Goal: Task Accomplishment & Management: Use online tool/utility

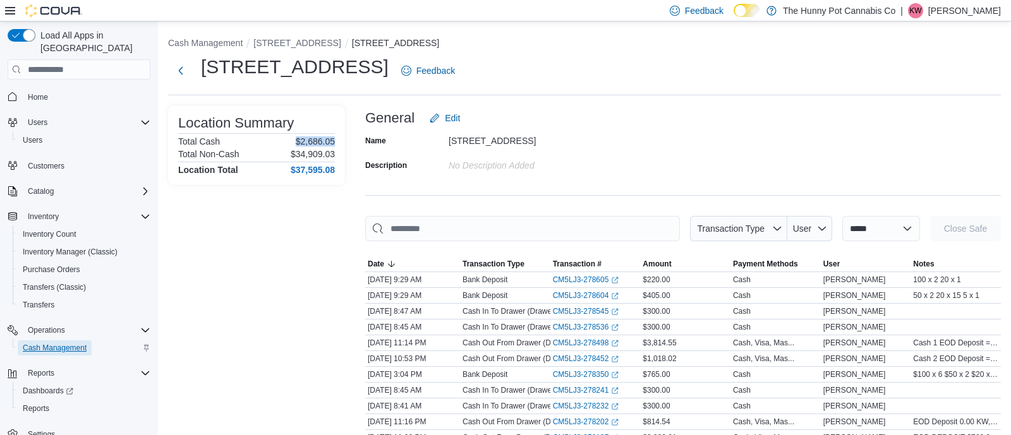
click at [86, 343] on span "Cash Management" at bounding box center [55, 348] width 64 height 10
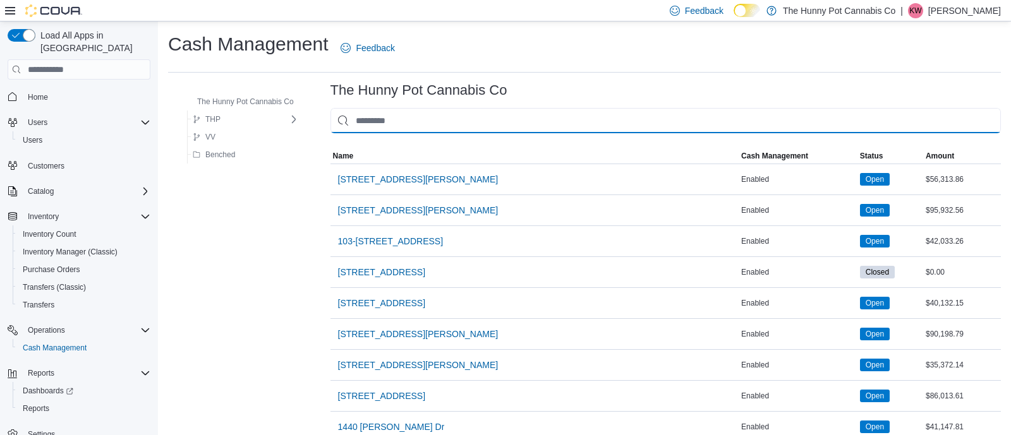
click at [363, 123] on input "This is a search bar. As you type, the results lower in the page will automatic…" at bounding box center [665, 120] width 670 height 25
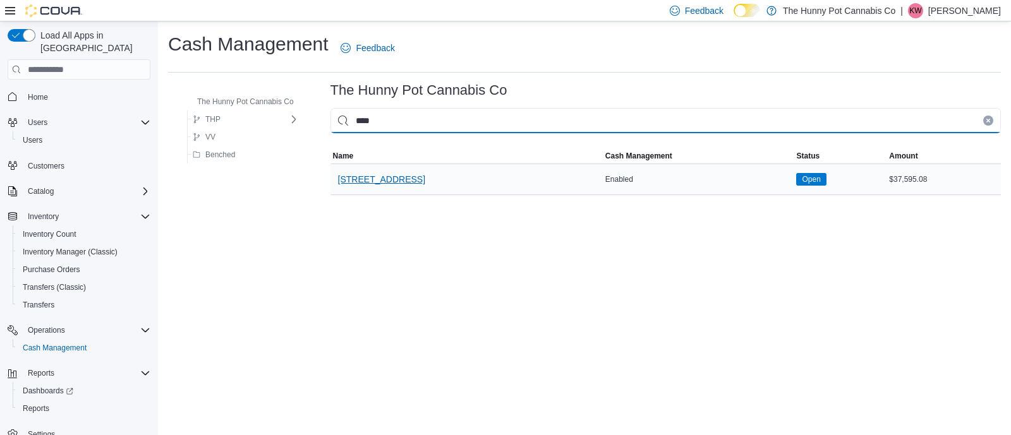
type input "****"
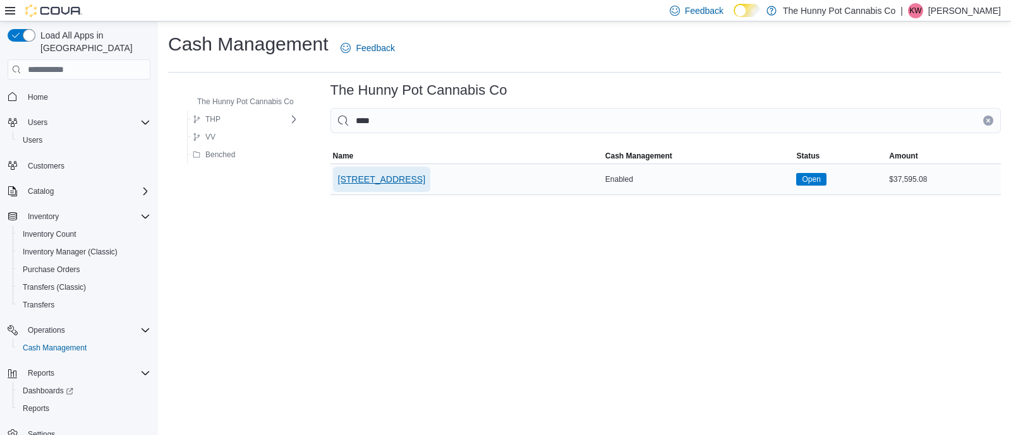
click at [360, 188] on span "[STREET_ADDRESS]" at bounding box center [381, 179] width 87 height 25
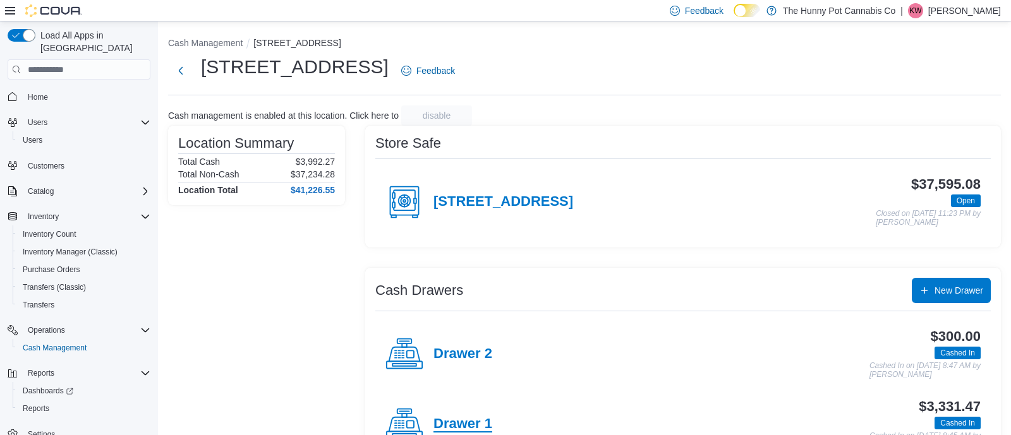
click at [456, 428] on h4 "Drawer 1" at bounding box center [462, 424] width 59 height 16
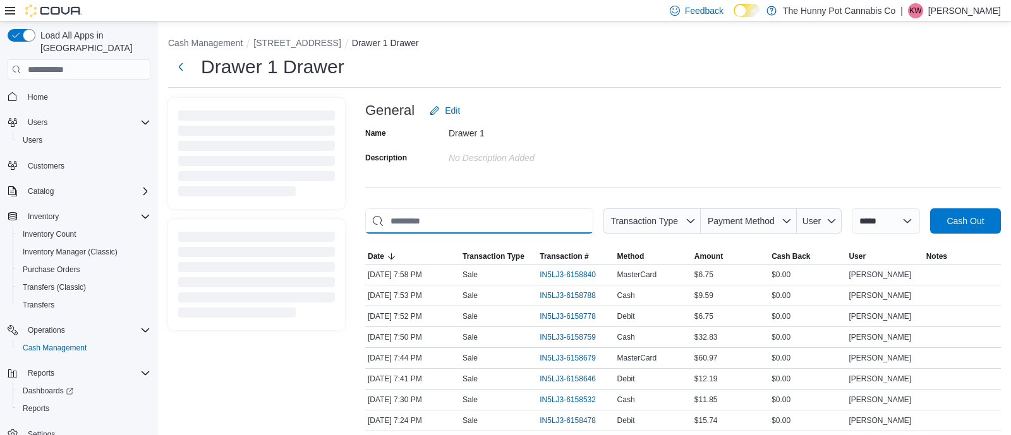
click at [453, 224] on input "This is a search bar. As you type, the results lower in the page will automatic…" at bounding box center [479, 220] width 228 height 25
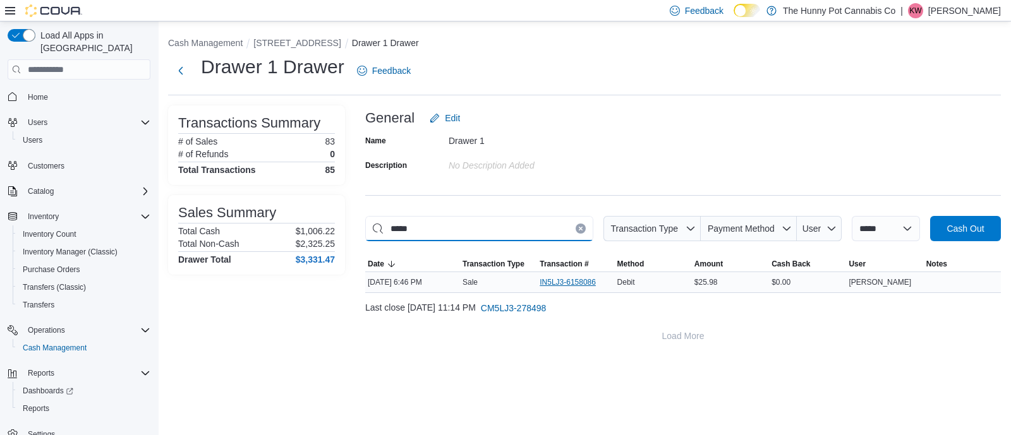
type input "*****"
click at [555, 283] on span "IN5LJ3-6158086" at bounding box center [567, 282] width 56 height 10
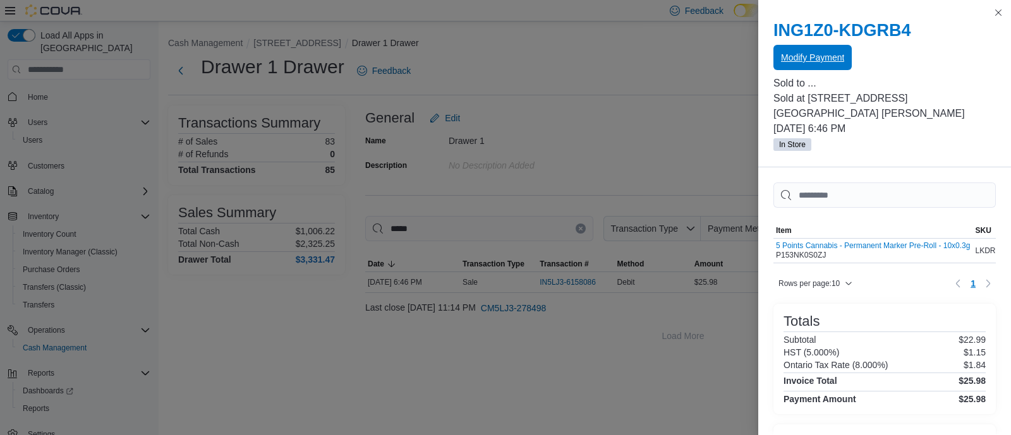
click at [780, 70] on div "Modify Payment" at bounding box center [884, 57] width 222 height 25
click at [825, 57] on span "Modify Payment" at bounding box center [812, 57] width 63 height 13
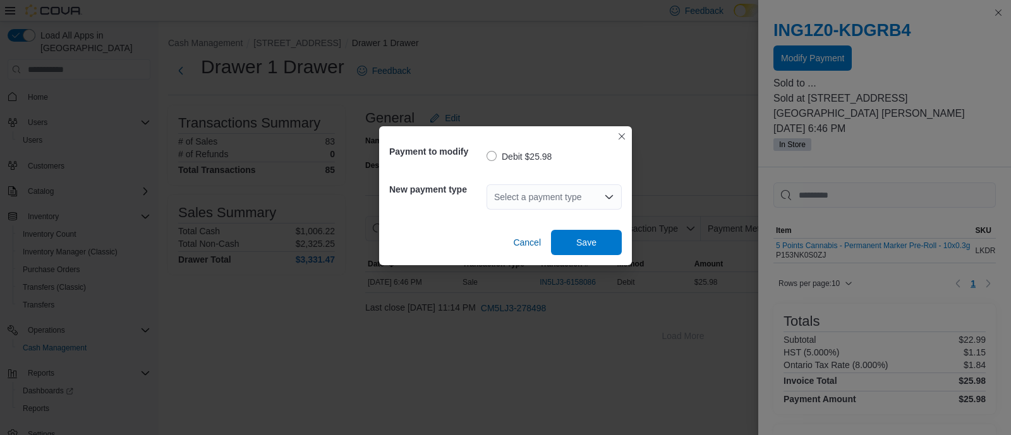
click at [574, 189] on div "Select a payment type" at bounding box center [553, 196] width 135 height 25
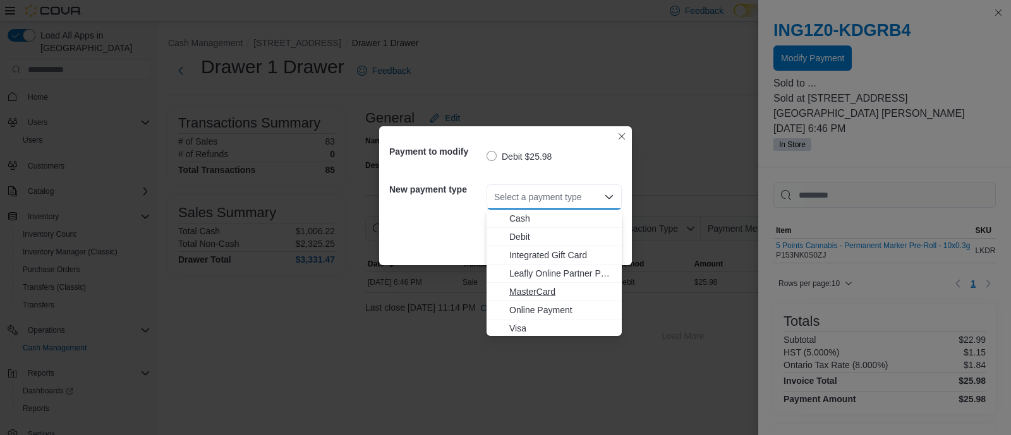
click at [507, 296] on span "MasterCard" at bounding box center [554, 291] width 120 height 13
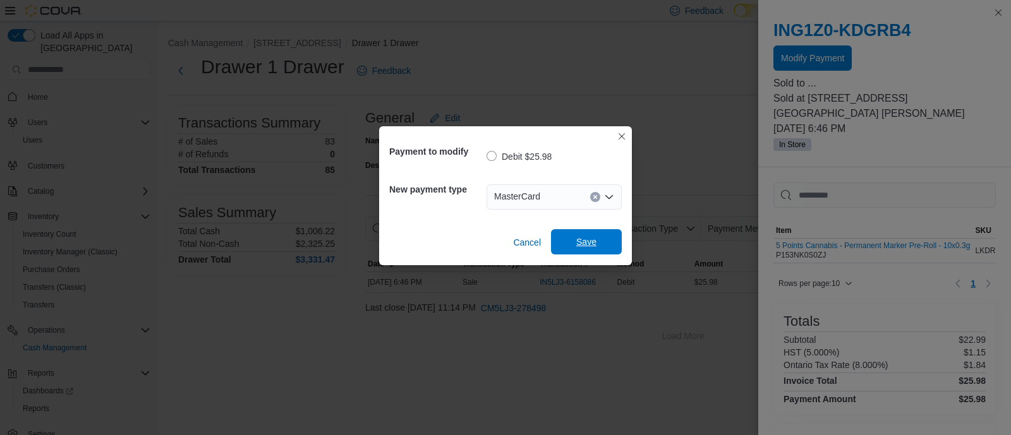
click at [597, 248] on span "Save" at bounding box center [586, 241] width 56 height 25
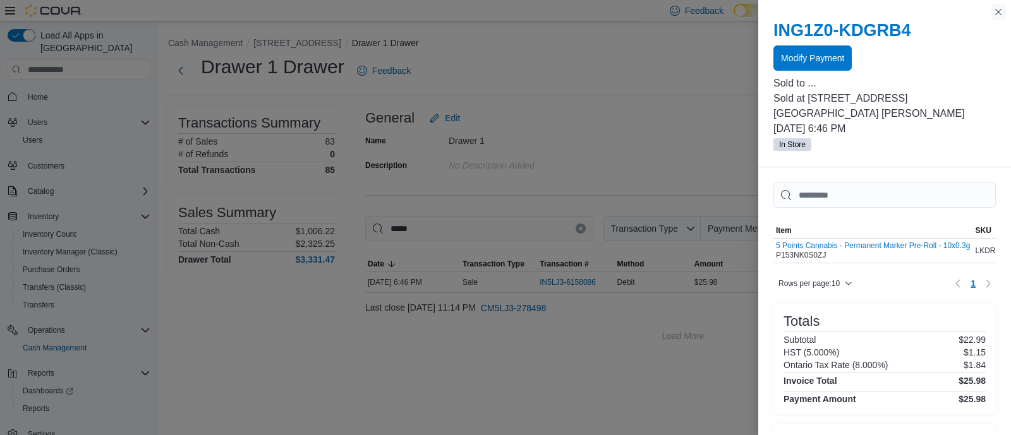
click at [997, 14] on button "Close this dialog" at bounding box center [997, 11] width 15 height 15
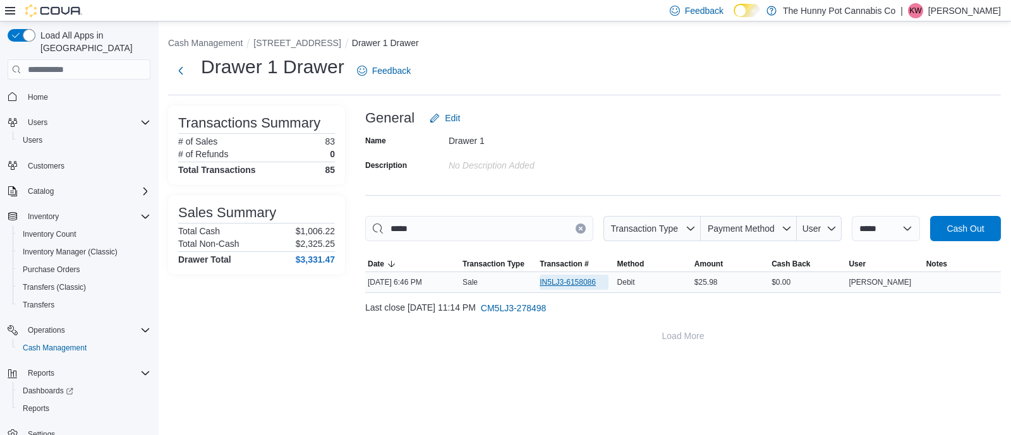
click at [584, 285] on span "IN5LJ3-6158086" at bounding box center [567, 282] width 56 height 10
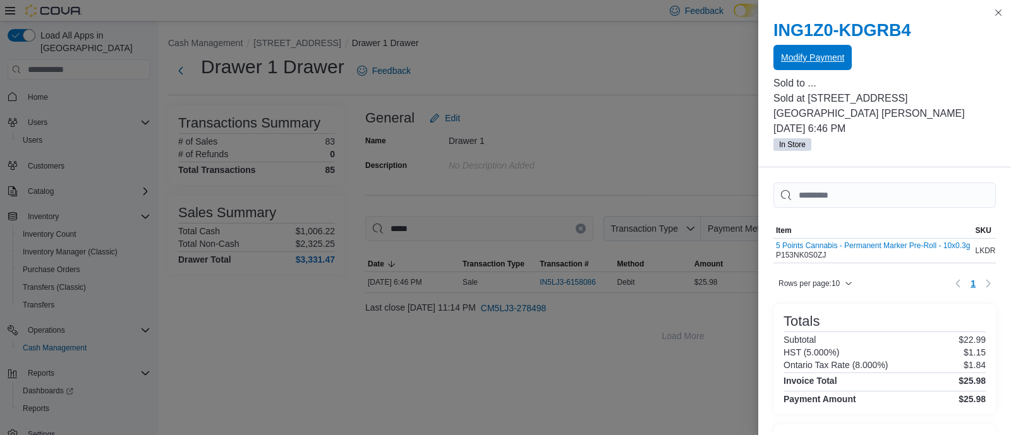
click at [801, 49] on span "Modify Payment" at bounding box center [812, 57] width 63 height 25
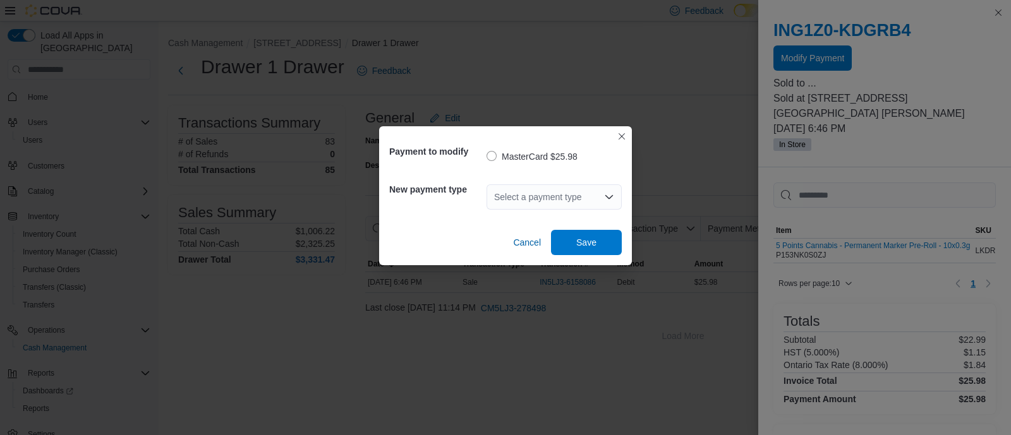
click at [676, 138] on div "Payment to modify MasterCard $25.98 New payment type Select a payment type Canc…" at bounding box center [505, 217] width 1011 height 435
click at [516, 243] on span "Cancel" at bounding box center [527, 242] width 28 height 13
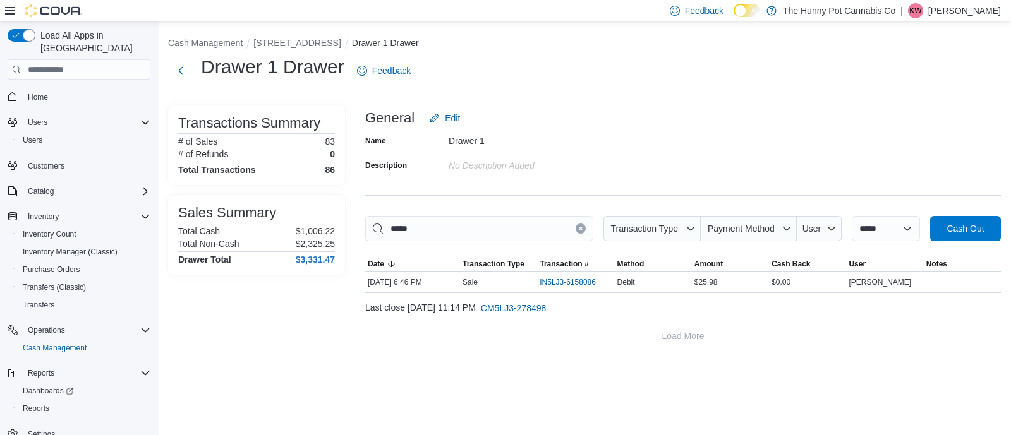
click at [578, 227] on icon "Clear input" at bounding box center [580, 228] width 5 height 5
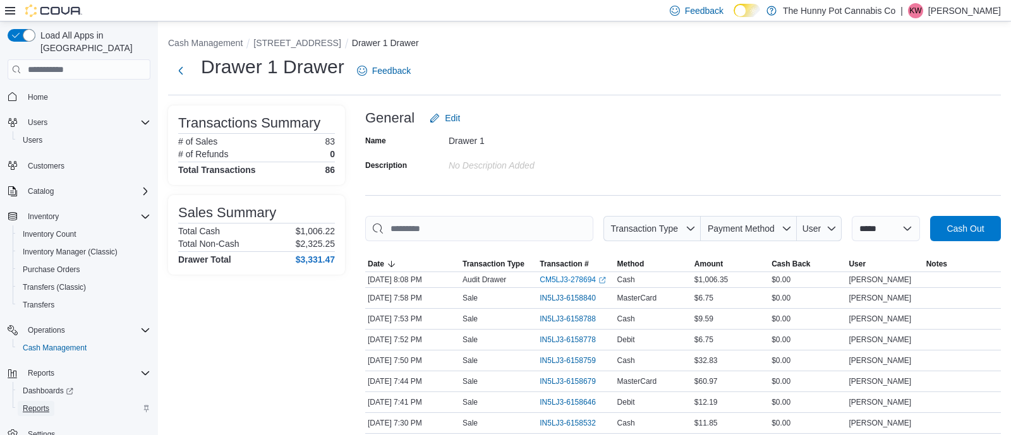
click at [36, 404] on span "Reports" at bounding box center [36, 409] width 27 height 10
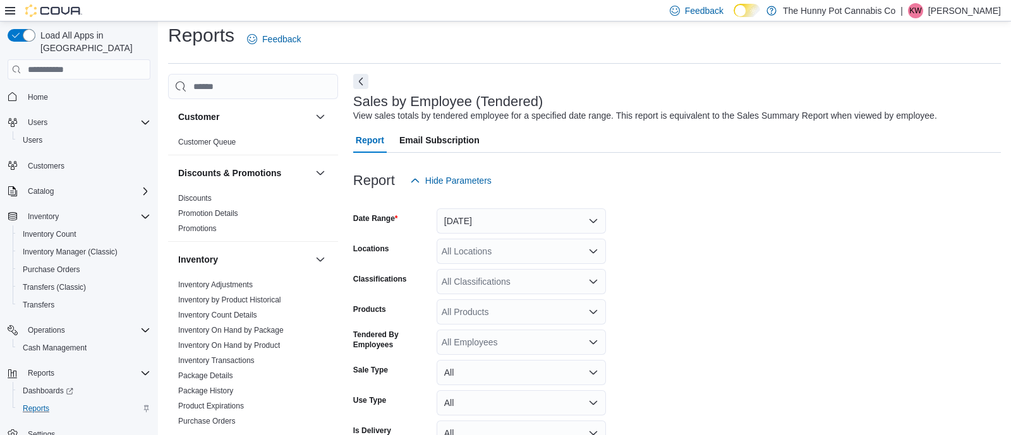
scroll to position [28, 0]
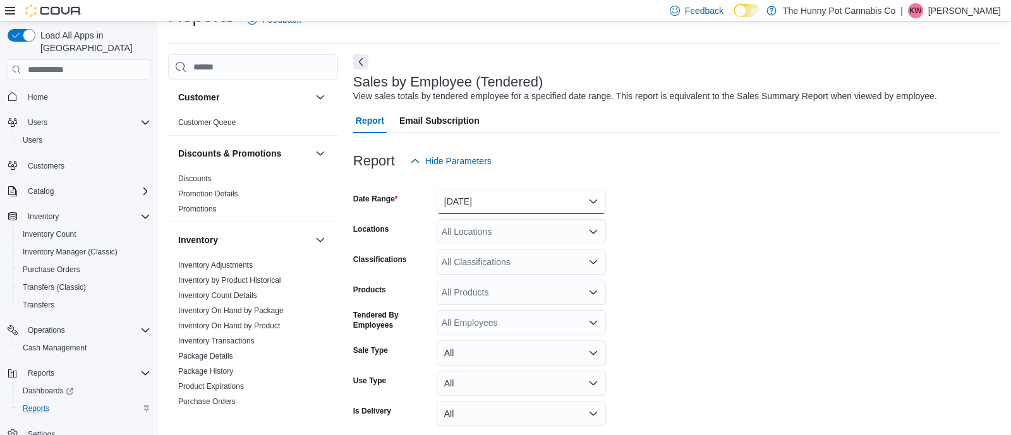
click at [488, 206] on button "[DATE]" at bounding box center [520, 201] width 169 height 25
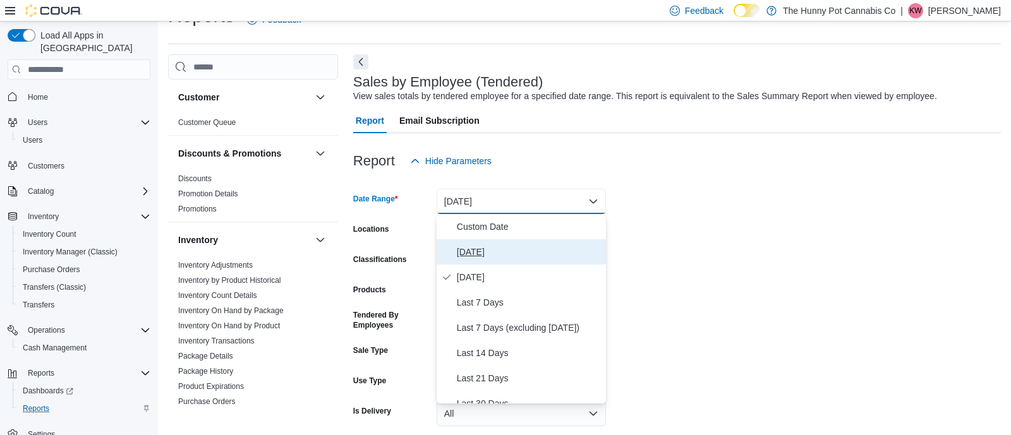
click at [455, 255] on button "[DATE]" at bounding box center [520, 251] width 169 height 25
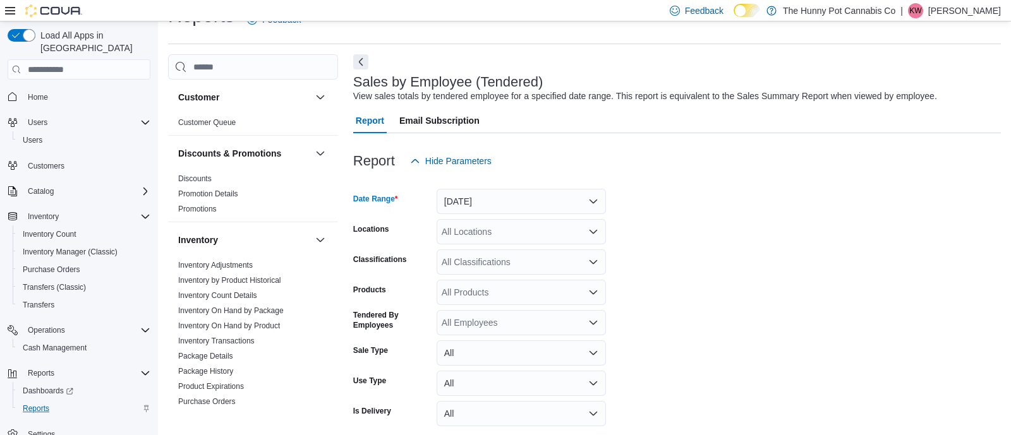
click at [461, 230] on div "All Locations" at bounding box center [520, 231] width 169 height 25
type input "****"
click at [514, 249] on span "[STREET_ADDRESS]" at bounding box center [513, 253] width 87 height 13
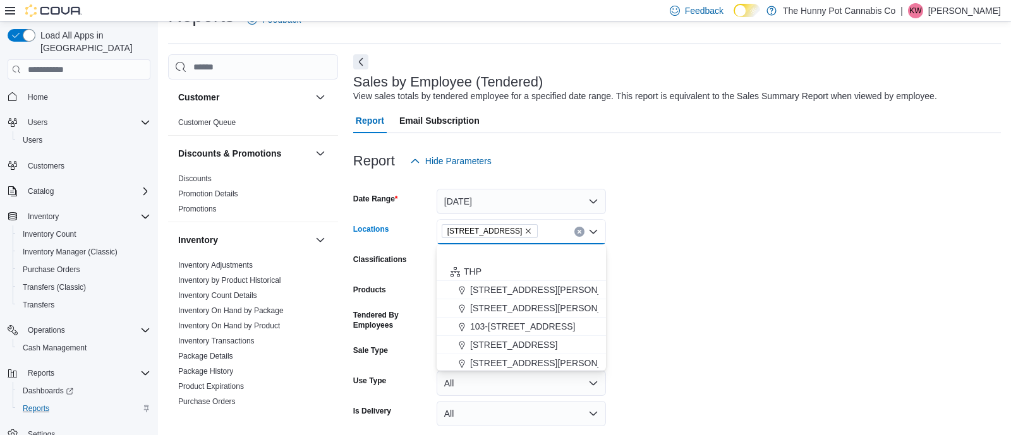
scroll to position [1, 0]
click at [681, 258] on form "Date Range [DATE] Locations [STREET_ADDRESS] Selected. [STREET_ADDRESS] Backspa…" at bounding box center [676, 318] width 647 height 288
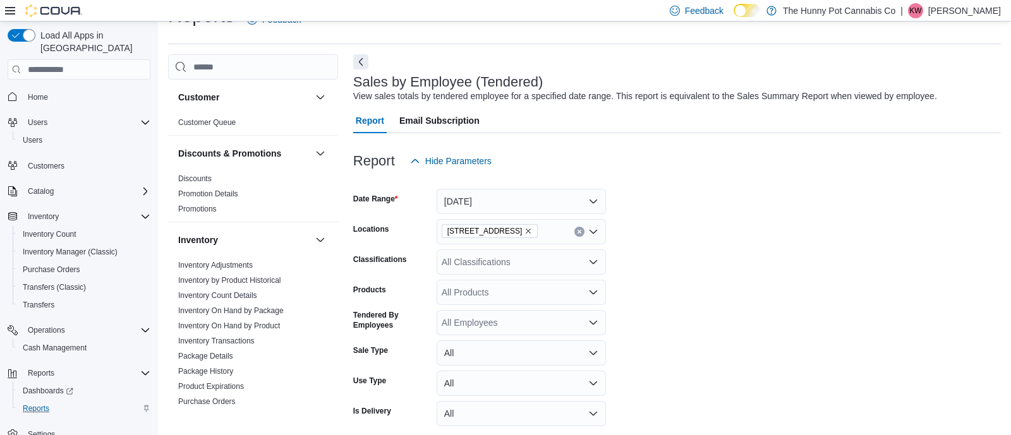
scroll to position [80, 0]
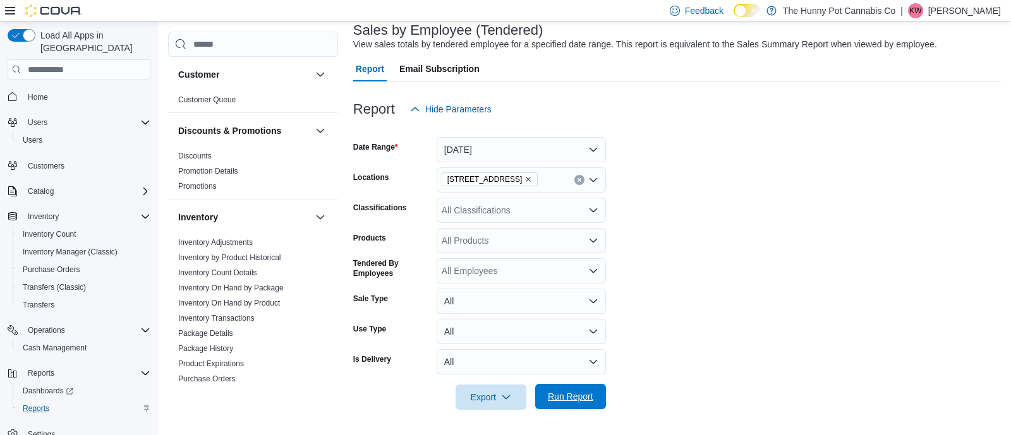
click at [579, 399] on span "Run Report" at bounding box center [570, 396] width 45 height 13
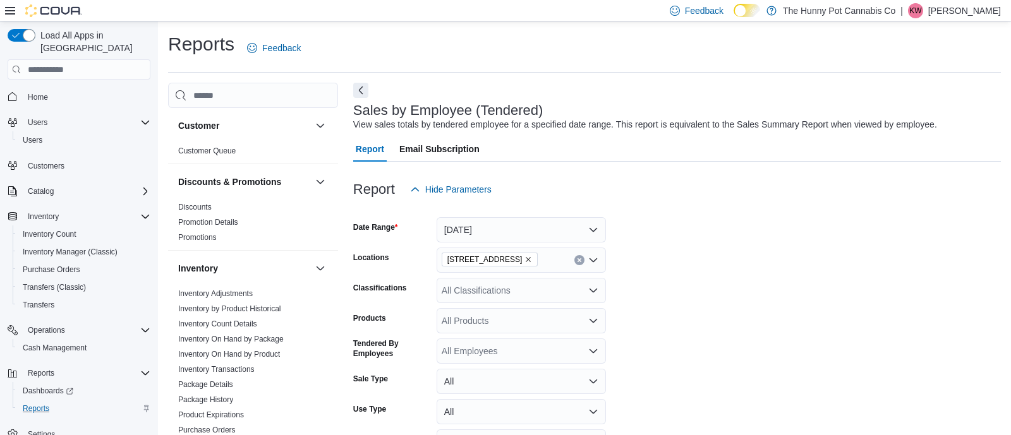
scroll to position [6, 0]
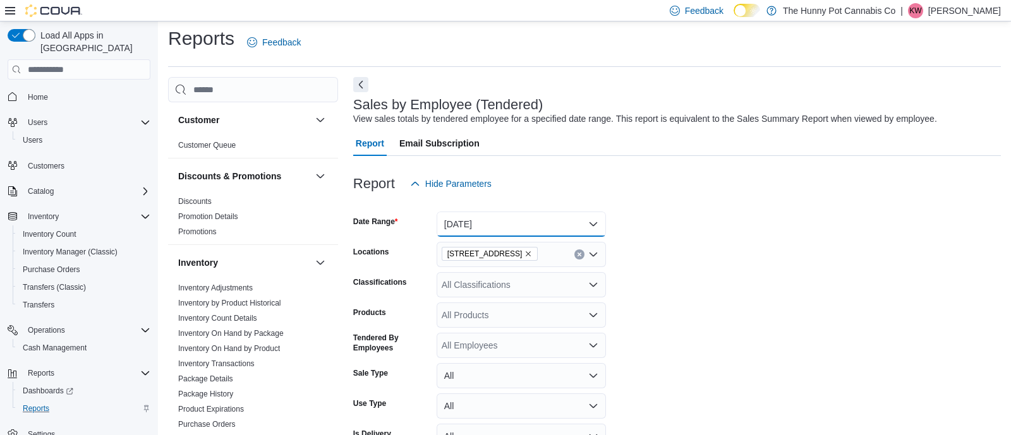
click at [495, 224] on button "[DATE]" at bounding box center [520, 224] width 169 height 25
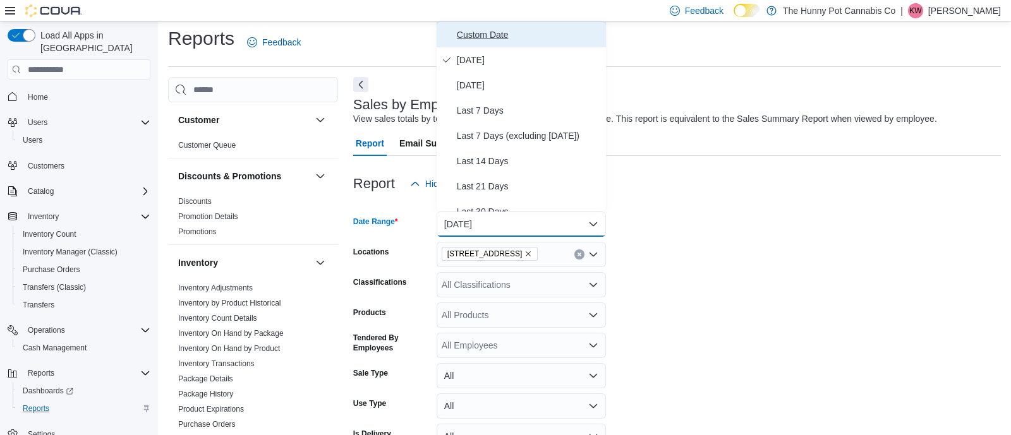
click at [502, 28] on span "Custom Date" at bounding box center [529, 34] width 144 height 15
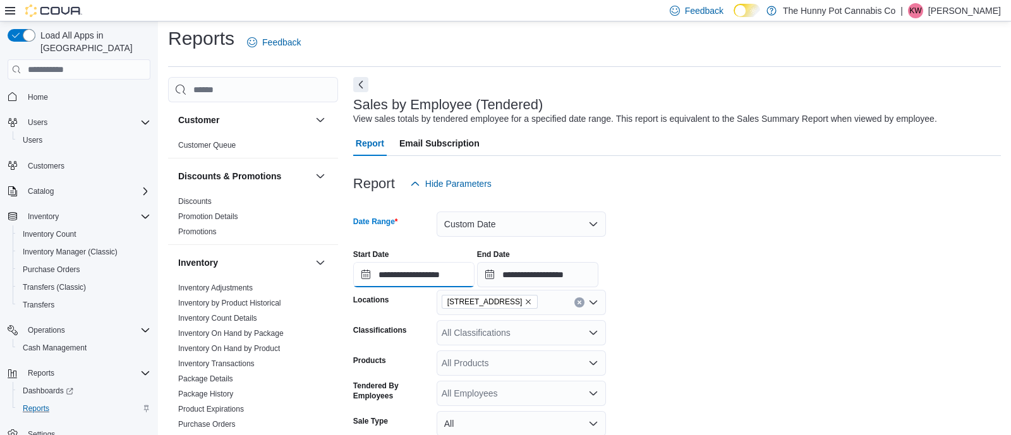
click at [415, 272] on input "**********" at bounding box center [413, 274] width 121 height 25
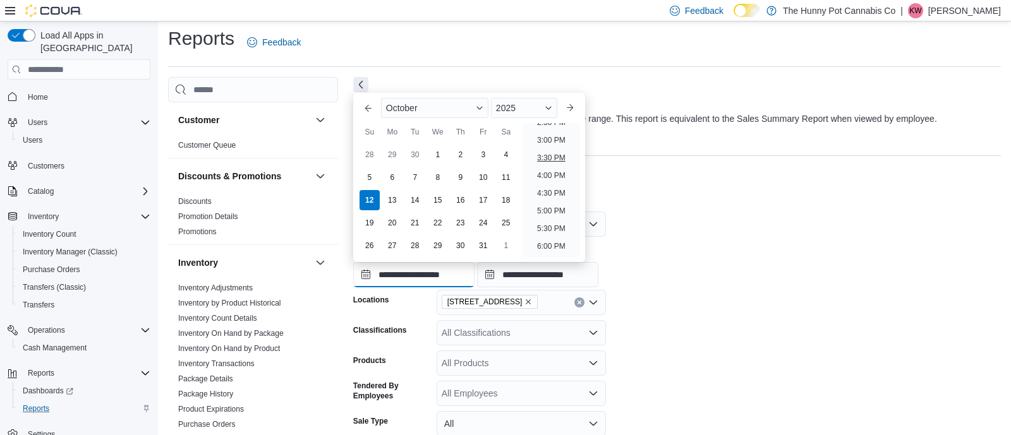
scroll to position [522, 0]
click at [556, 142] on li "3:00 PM" at bounding box center [551, 141] width 39 height 15
type input "**********"
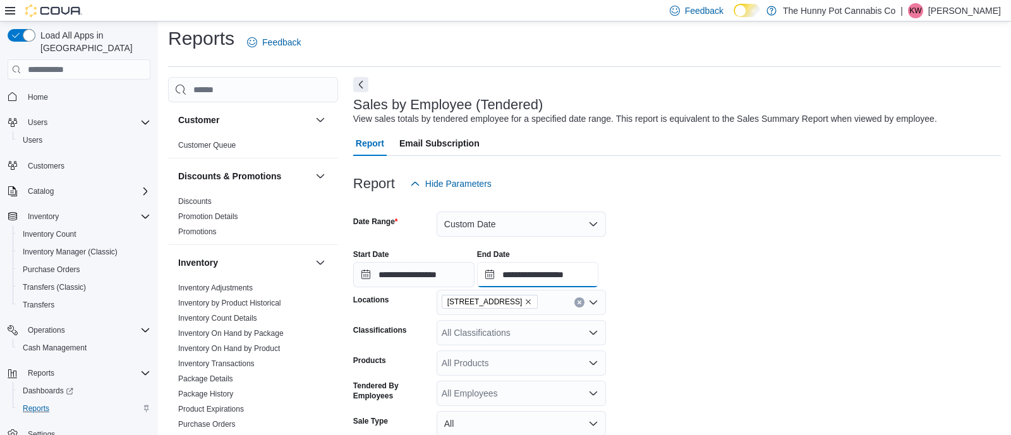
click at [598, 276] on input "**********" at bounding box center [537, 274] width 121 height 25
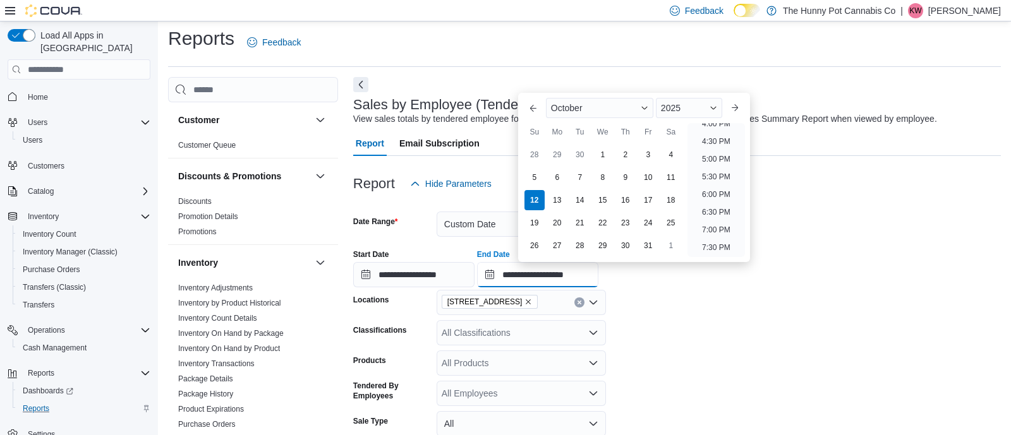
scroll to position [546, 0]
click at [714, 153] on li "4:00 PM" at bounding box center [716, 153] width 39 height 15
type input "**********"
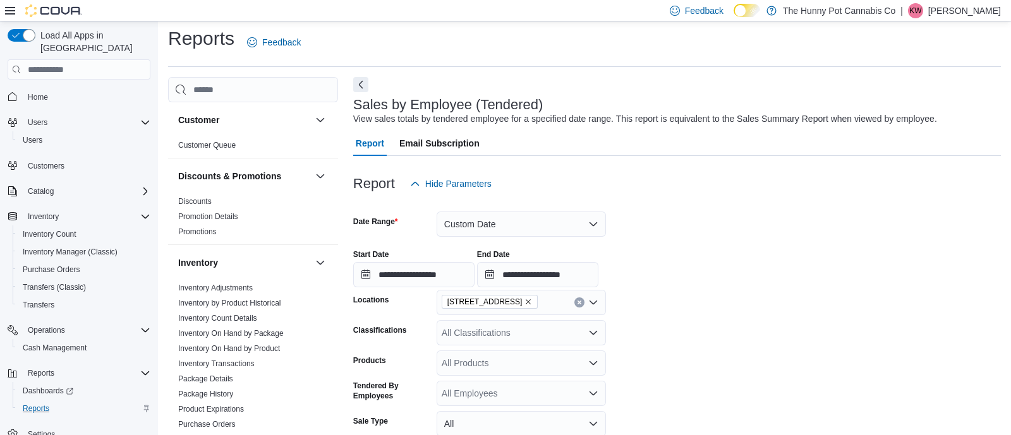
scroll to position [243, 0]
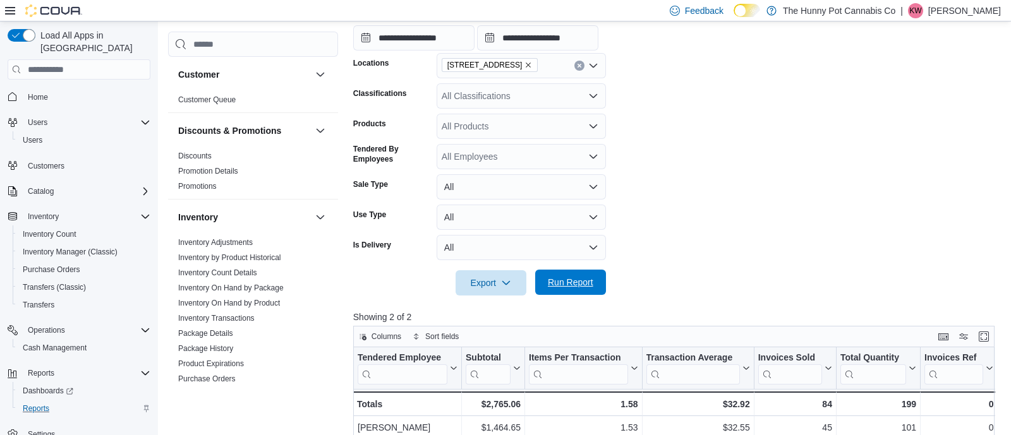
click at [579, 283] on span "Run Report" at bounding box center [570, 282] width 45 height 13
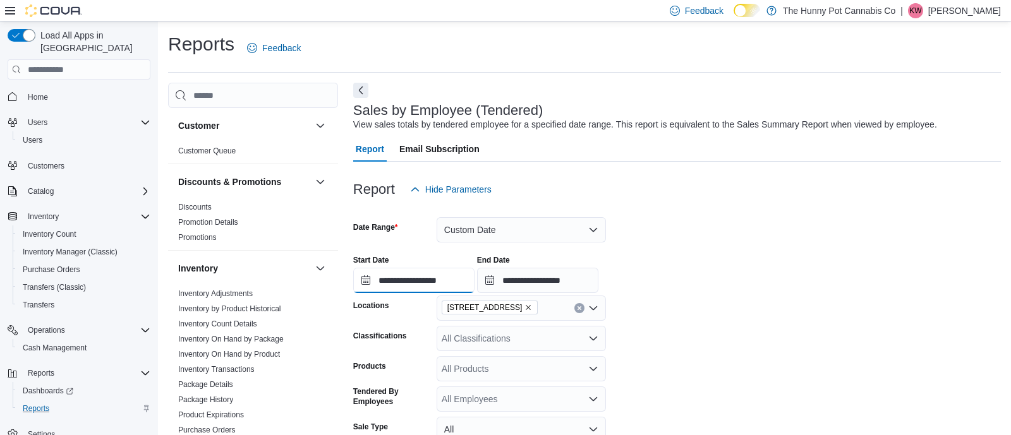
click at [474, 286] on input "**********" at bounding box center [413, 280] width 121 height 25
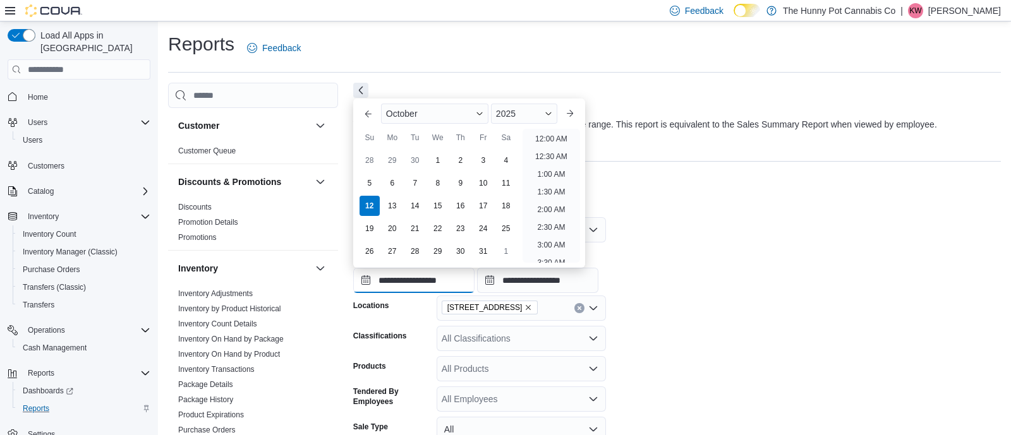
scroll to position [569, 0]
click at [549, 136] on li "4:00 PM" at bounding box center [551, 135] width 39 height 15
type input "**********"
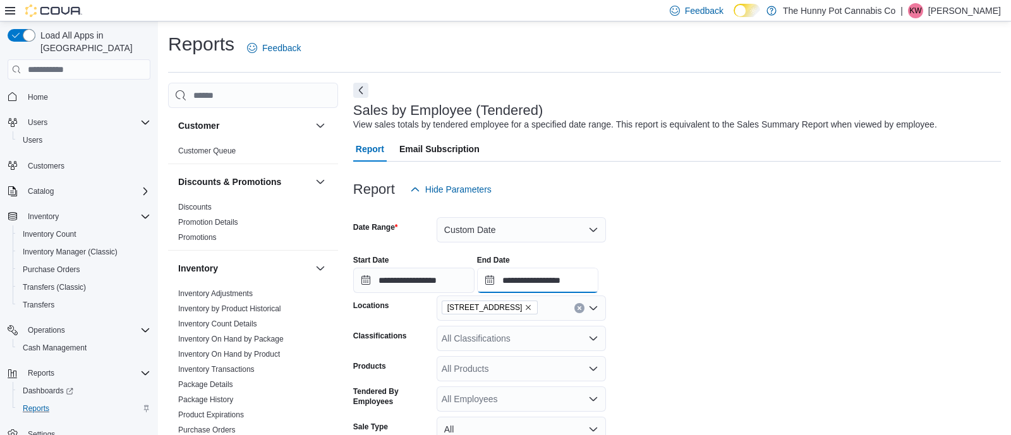
click at [598, 285] on input "**********" at bounding box center [537, 280] width 121 height 25
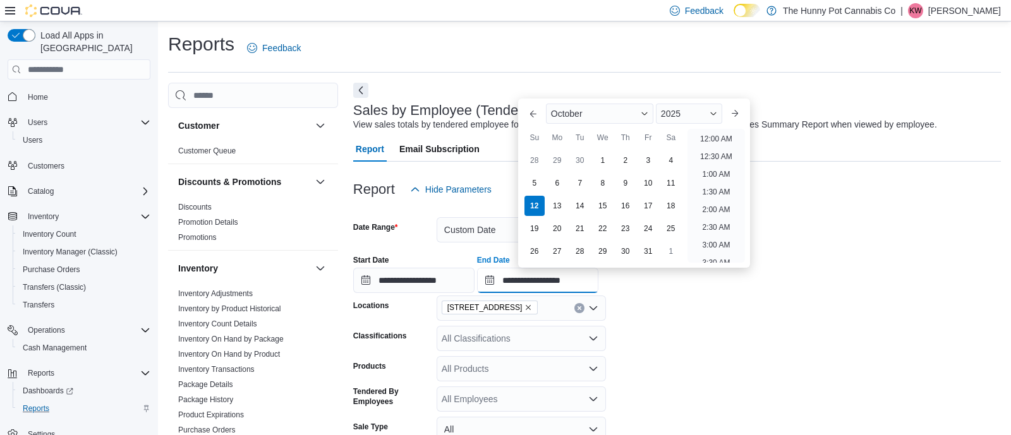
scroll to position [605, 0]
click at [724, 140] on li "5:00 PM" at bounding box center [716, 135] width 39 height 15
type input "**********"
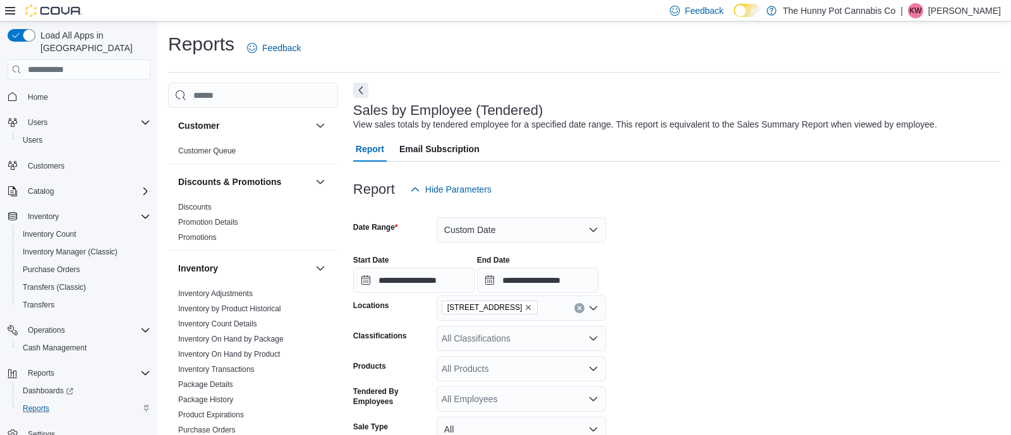
scroll to position [267, 0]
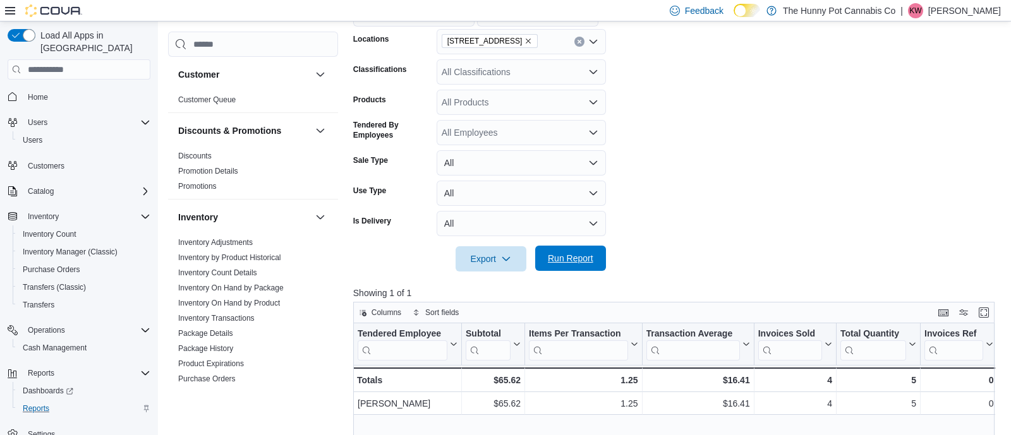
click at [573, 262] on span "Run Report" at bounding box center [570, 258] width 45 height 13
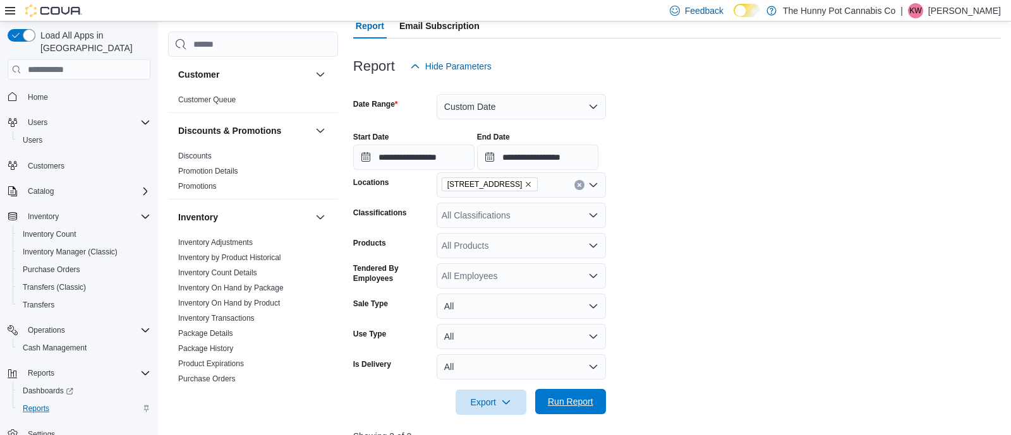
scroll to position [121, 0]
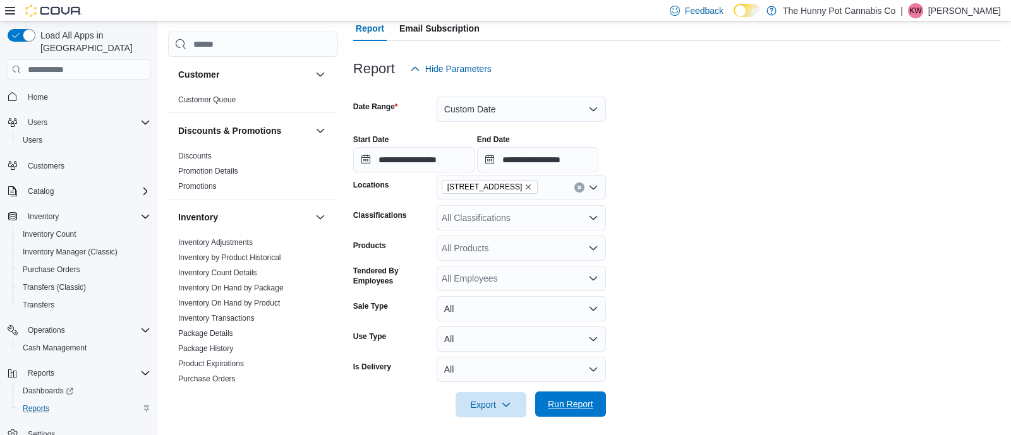
click at [555, 402] on span "Run Report" at bounding box center [570, 404] width 45 height 13
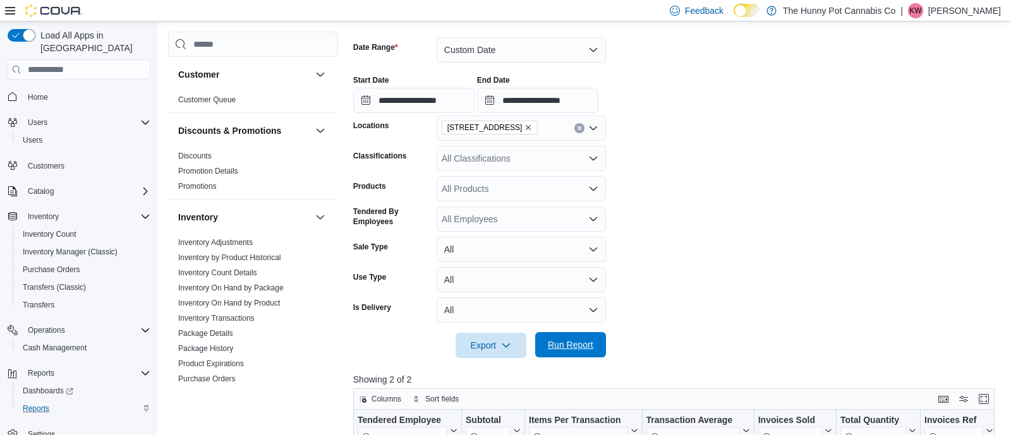
scroll to position [397, 0]
